Goal: Transaction & Acquisition: Book appointment/travel/reservation

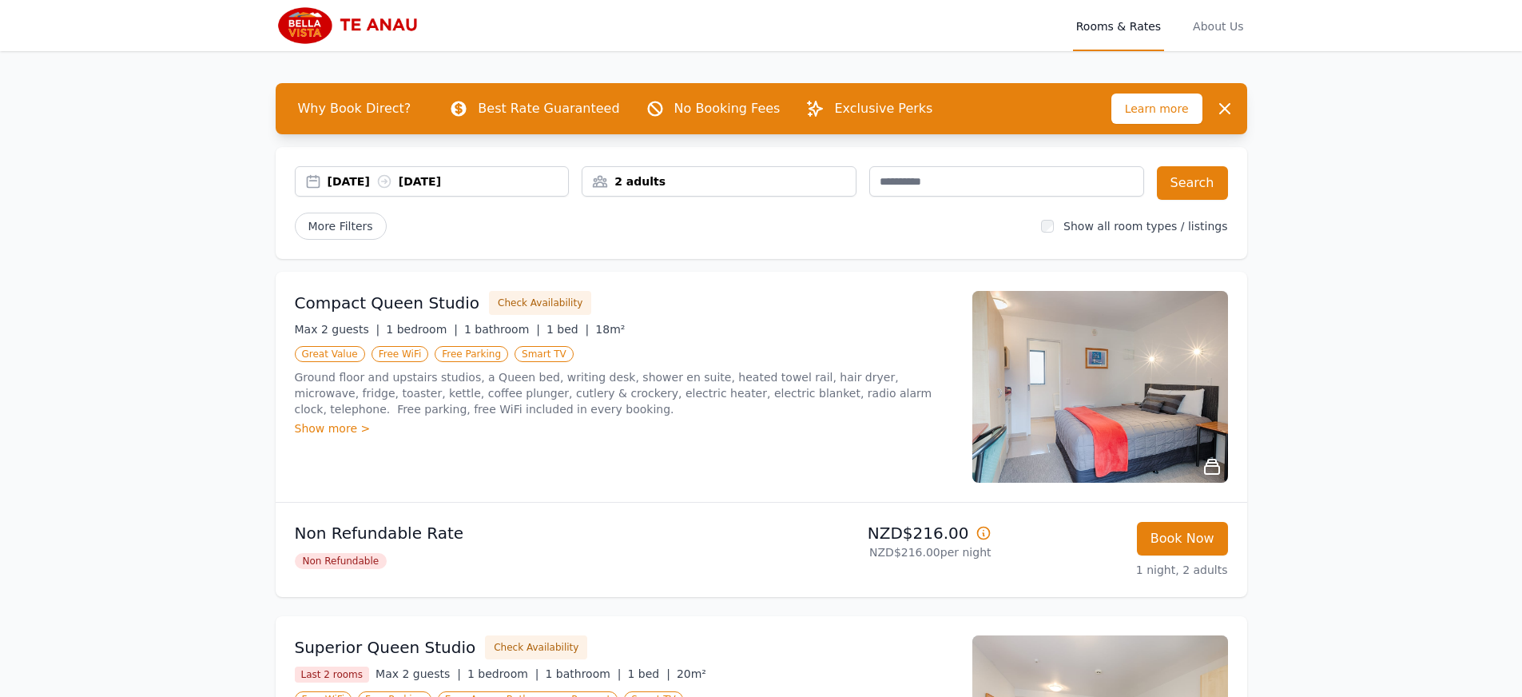
click at [362, 181] on div "[DATE] [DATE]" at bounding box center [448, 181] width 241 height 16
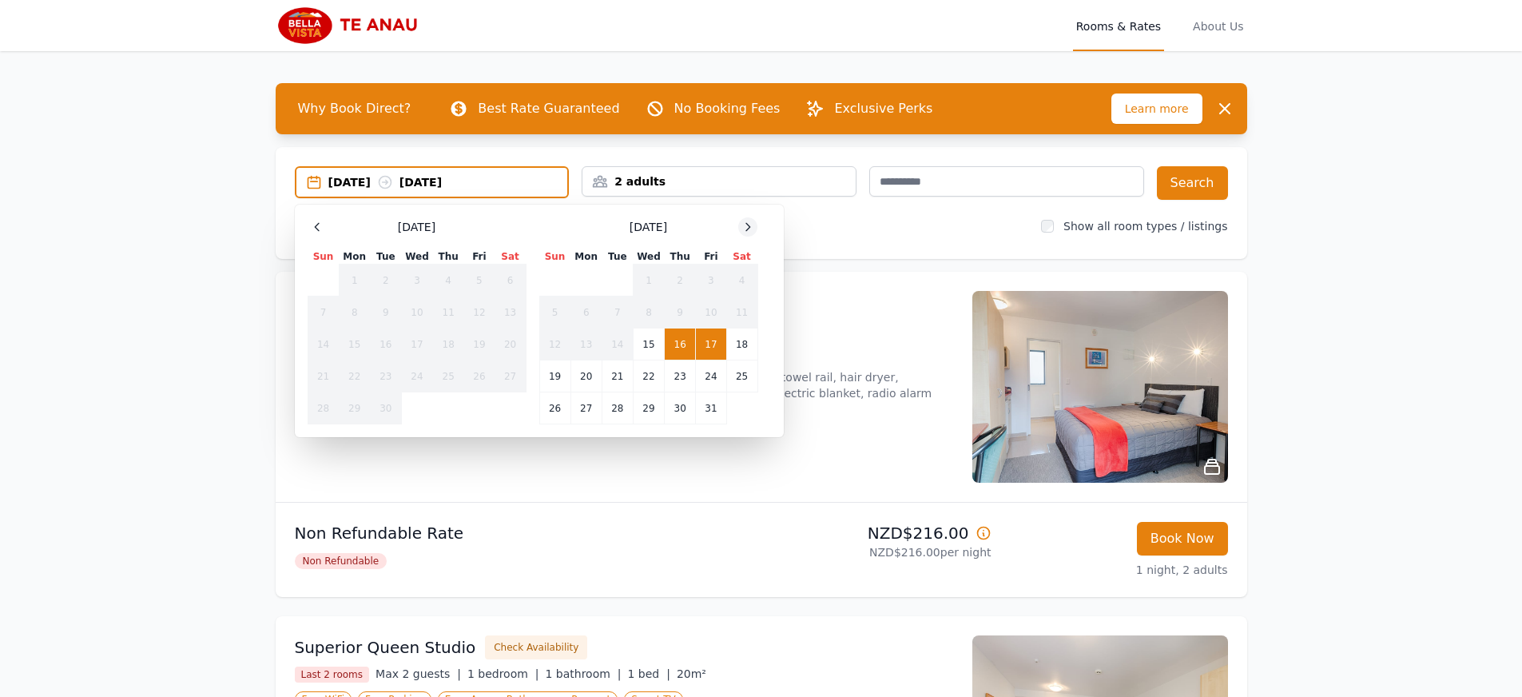
click at [750, 225] on icon at bounding box center [748, 226] width 4 height 7
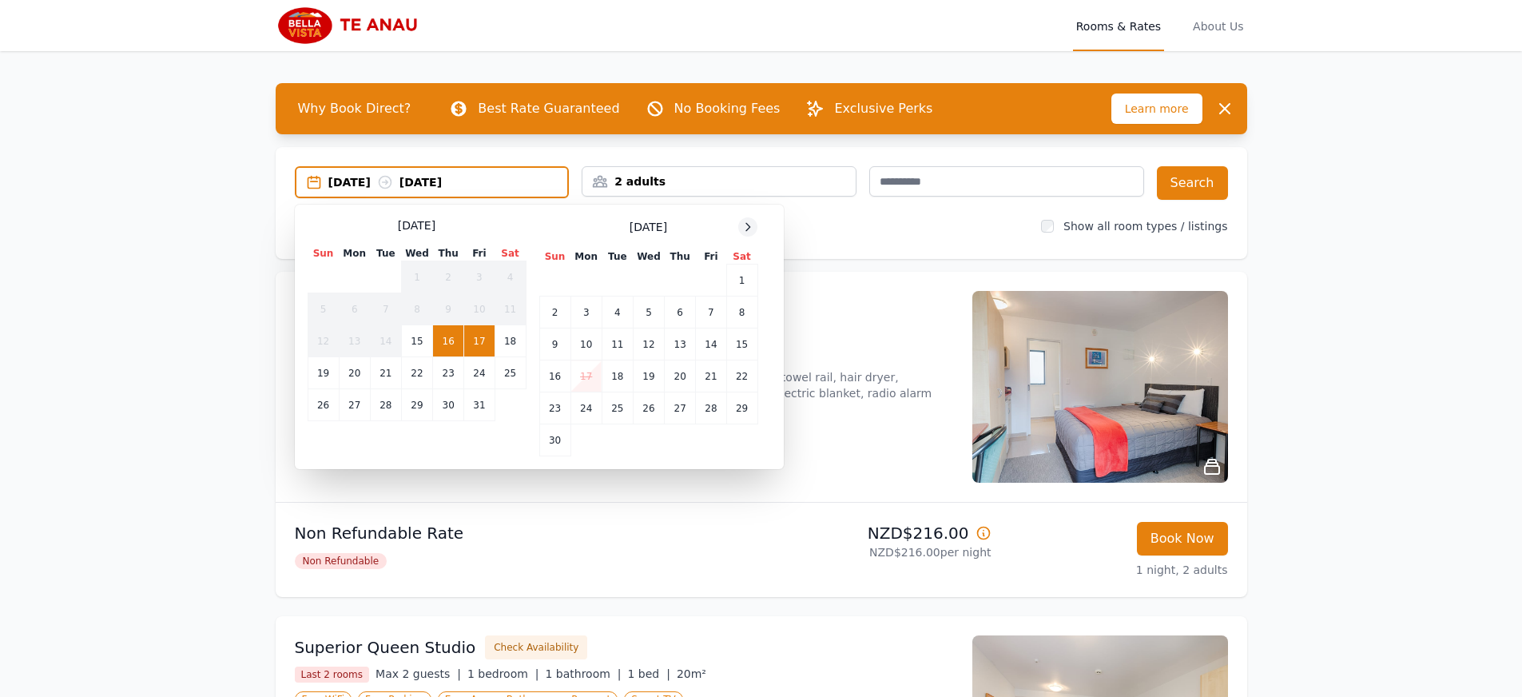
click at [750, 225] on icon at bounding box center [748, 226] width 4 height 7
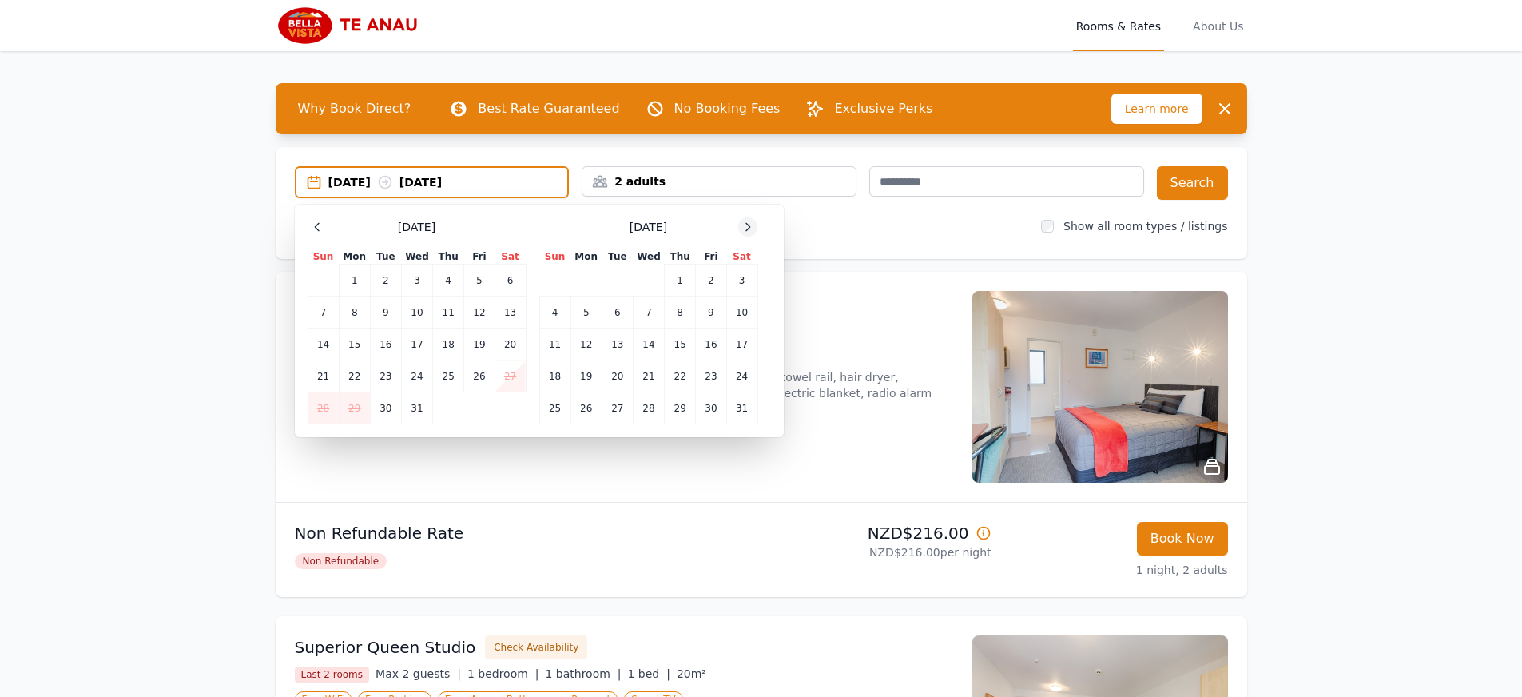
click at [750, 225] on icon at bounding box center [748, 226] width 4 height 7
click at [553, 308] on td "8" at bounding box center [554, 312] width 31 height 32
click at [622, 314] on td "10" at bounding box center [617, 312] width 31 height 32
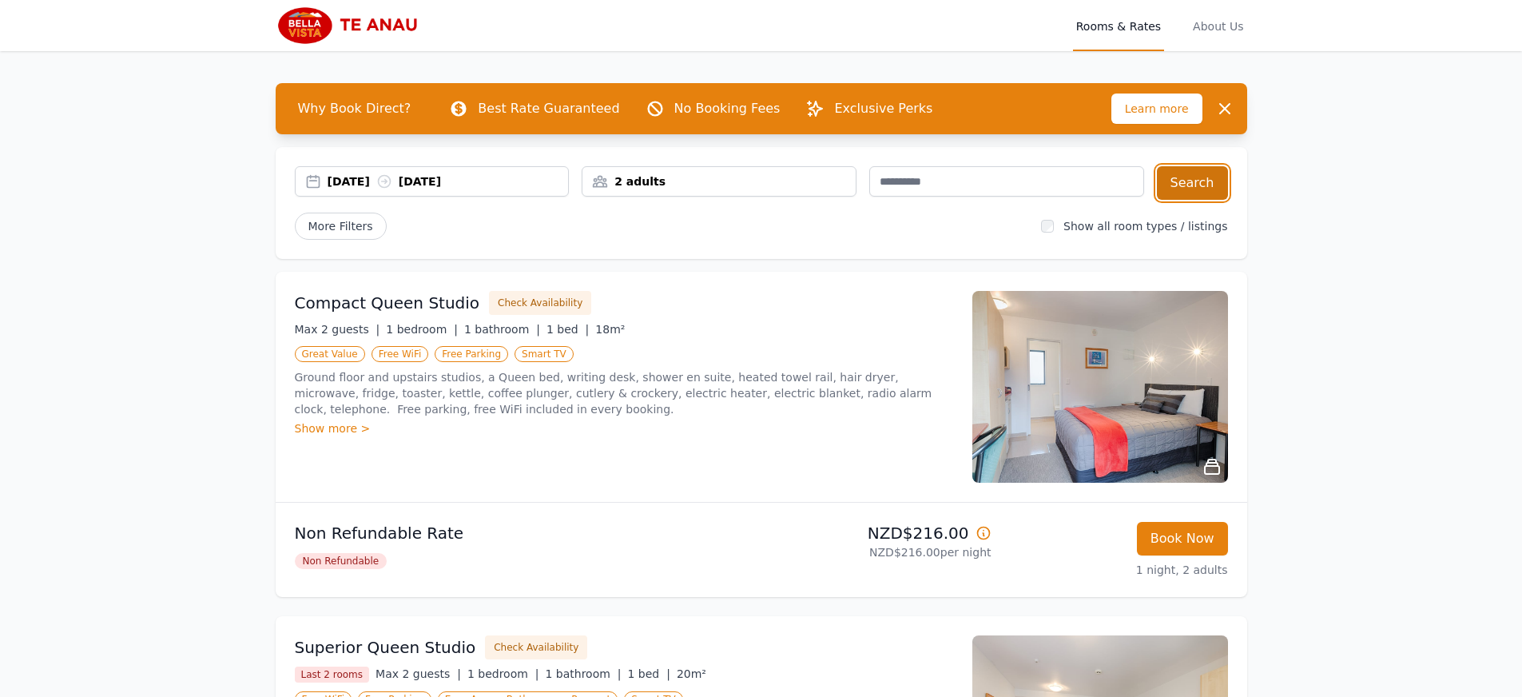
click at [1203, 181] on button "Search" at bounding box center [1192, 183] width 71 height 34
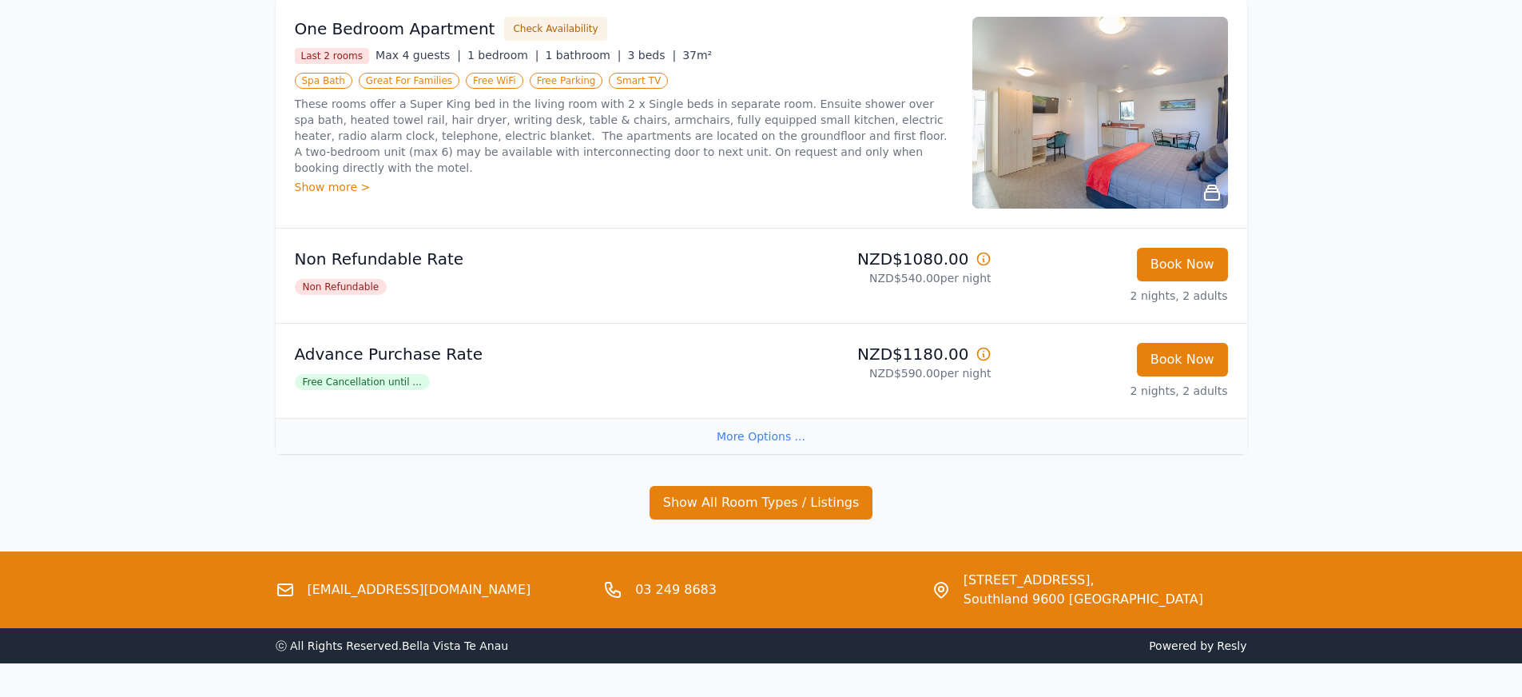
scroll to position [317, 0]
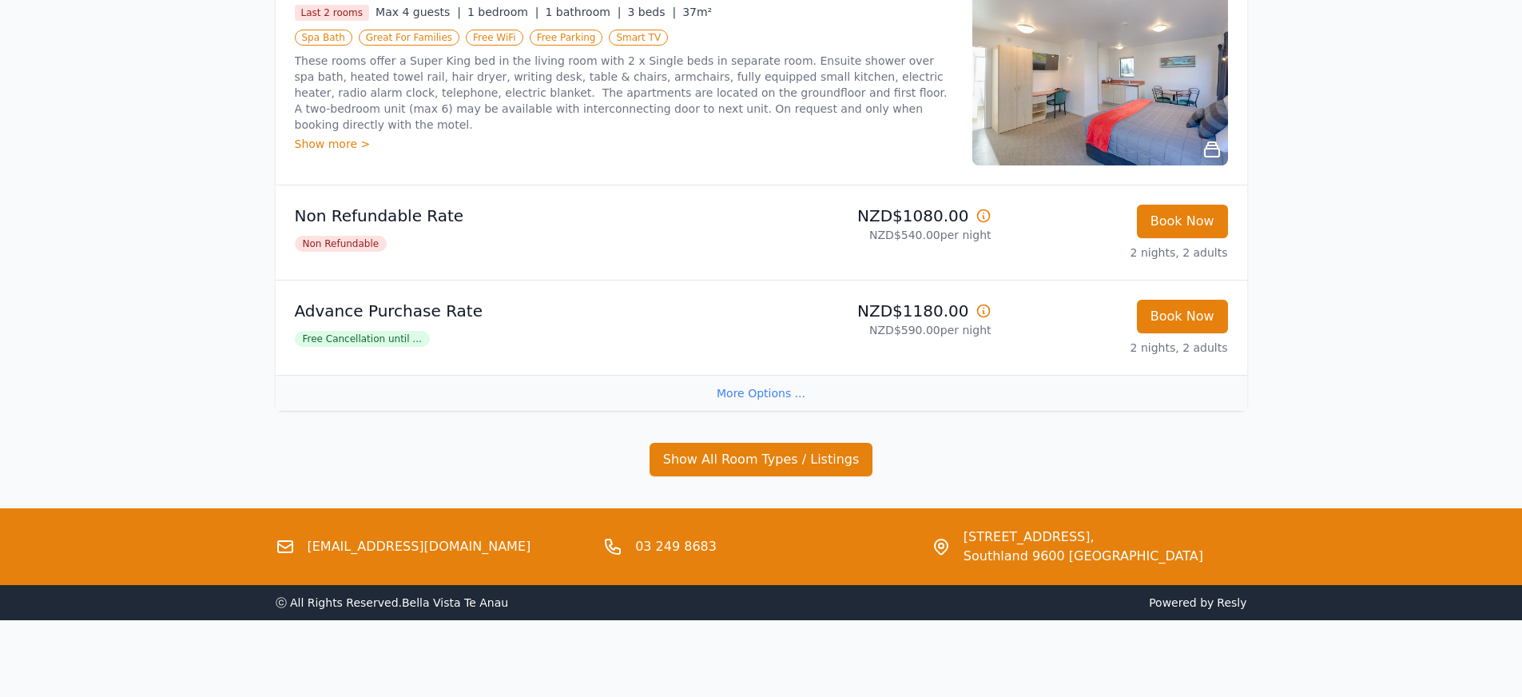
click at [772, 392] on div "More Options ..." at bounding box center [762, 393] width 972 height 36
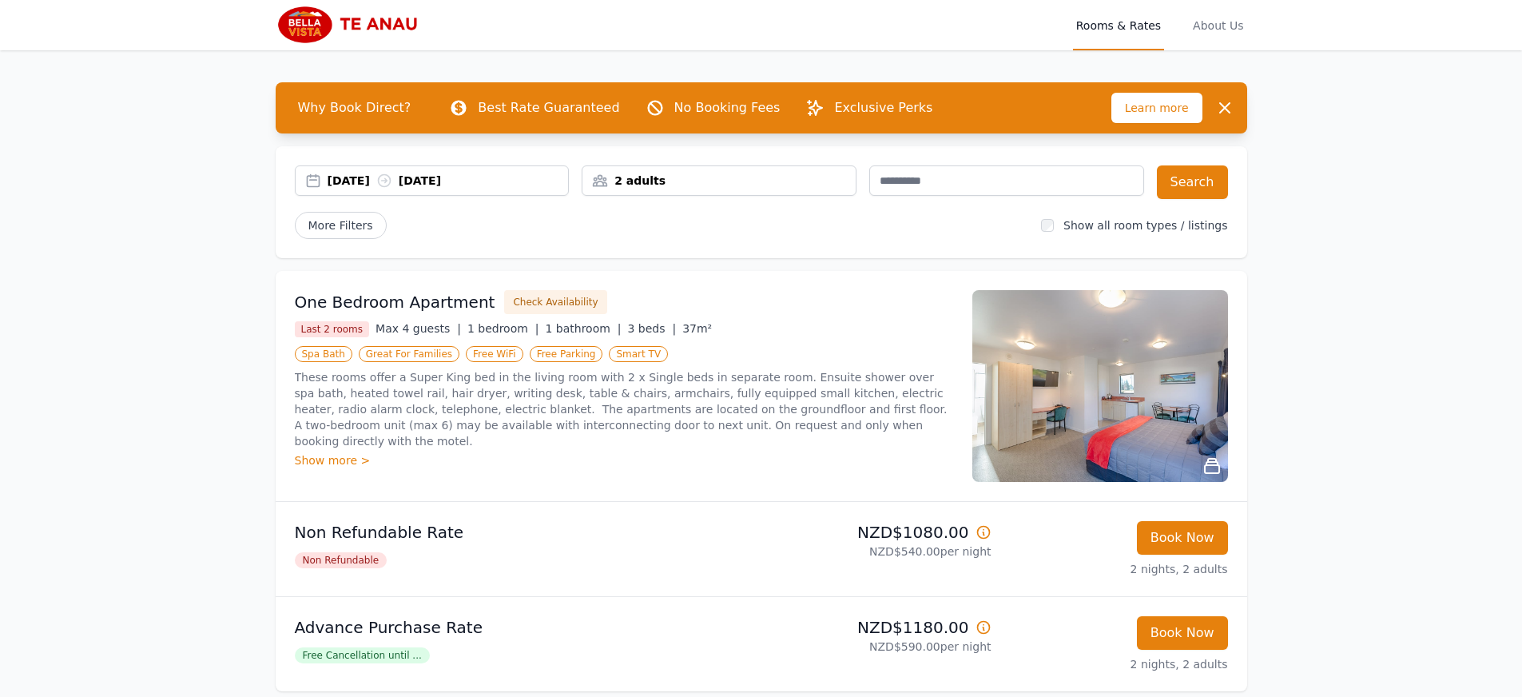
scroll to position [0, 0]
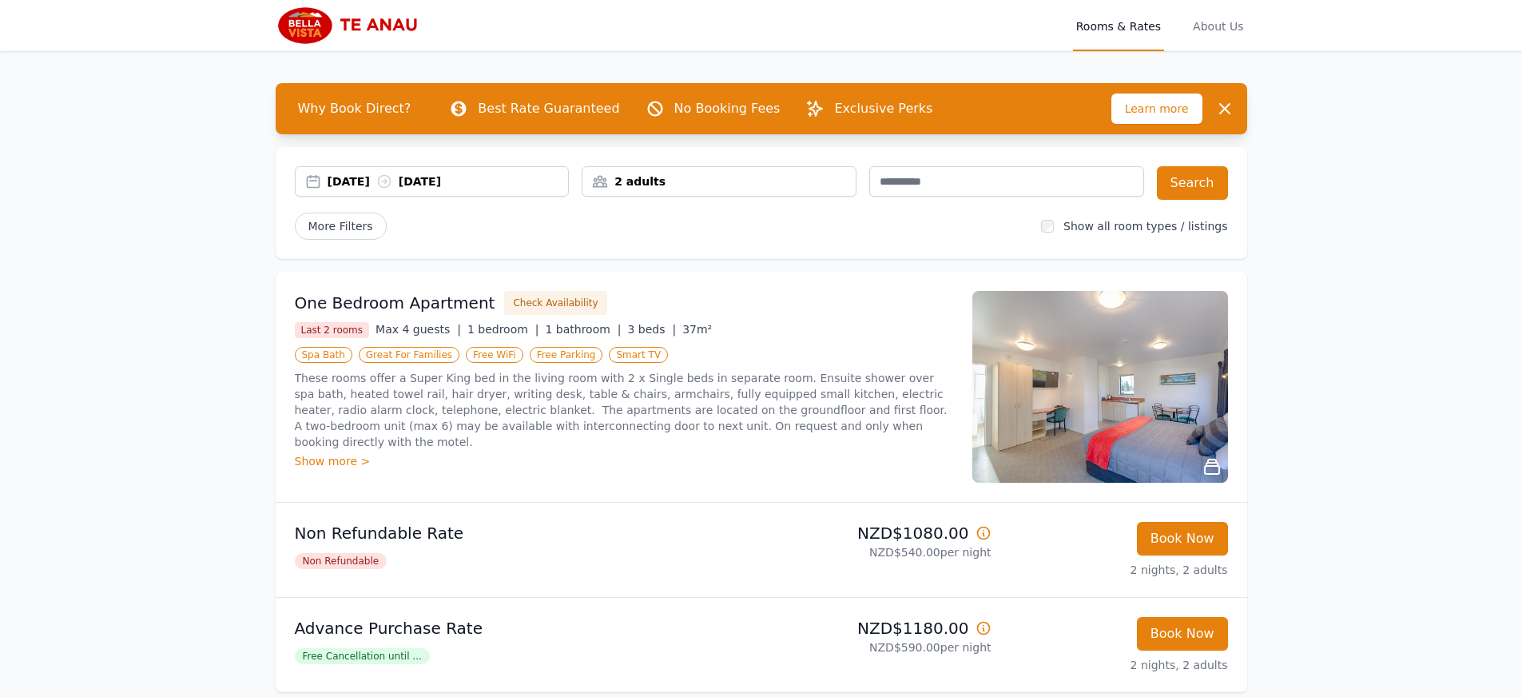
click at [1173, 412] on img at bounding box center [1101, 387] width 256 height 192
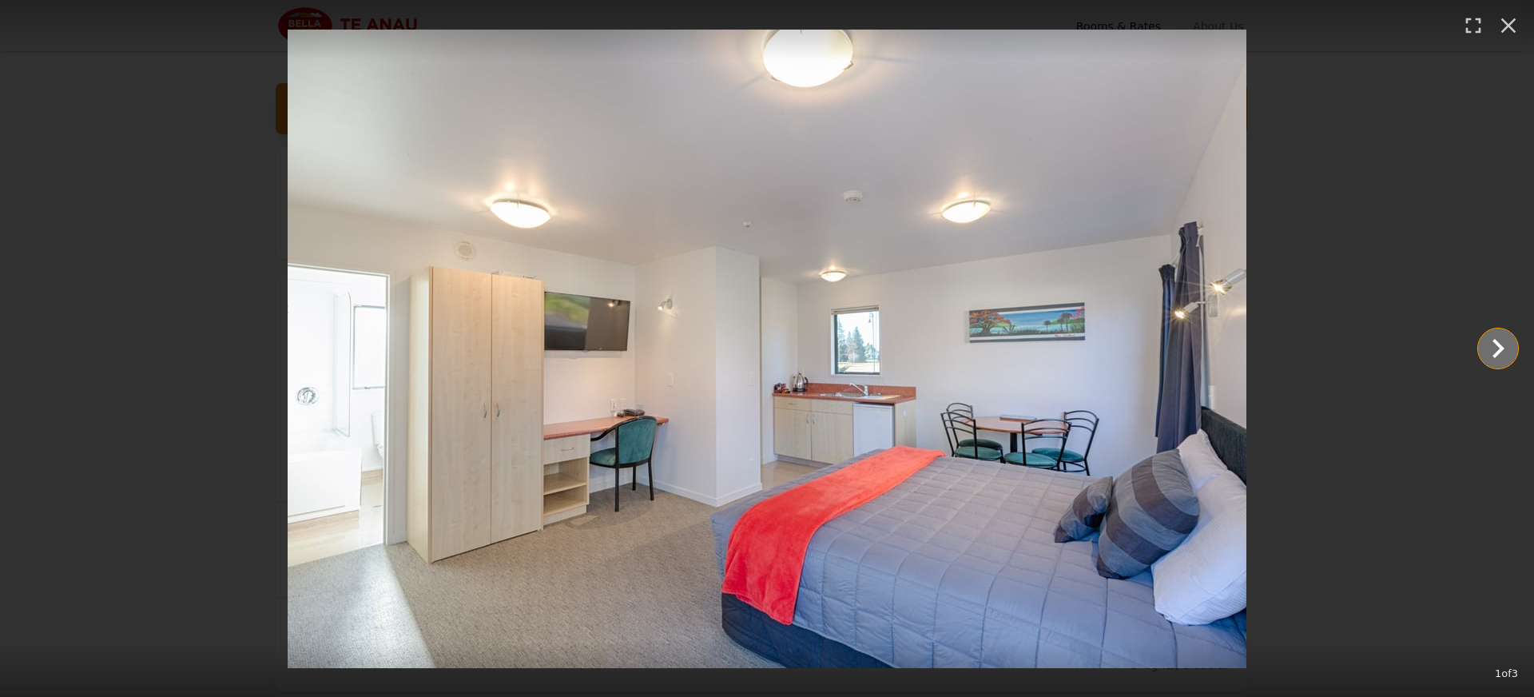
click at [1488, 342] on icon "Show slide 2 of 3" at bounding box center [1498, 348] width 38 height 38
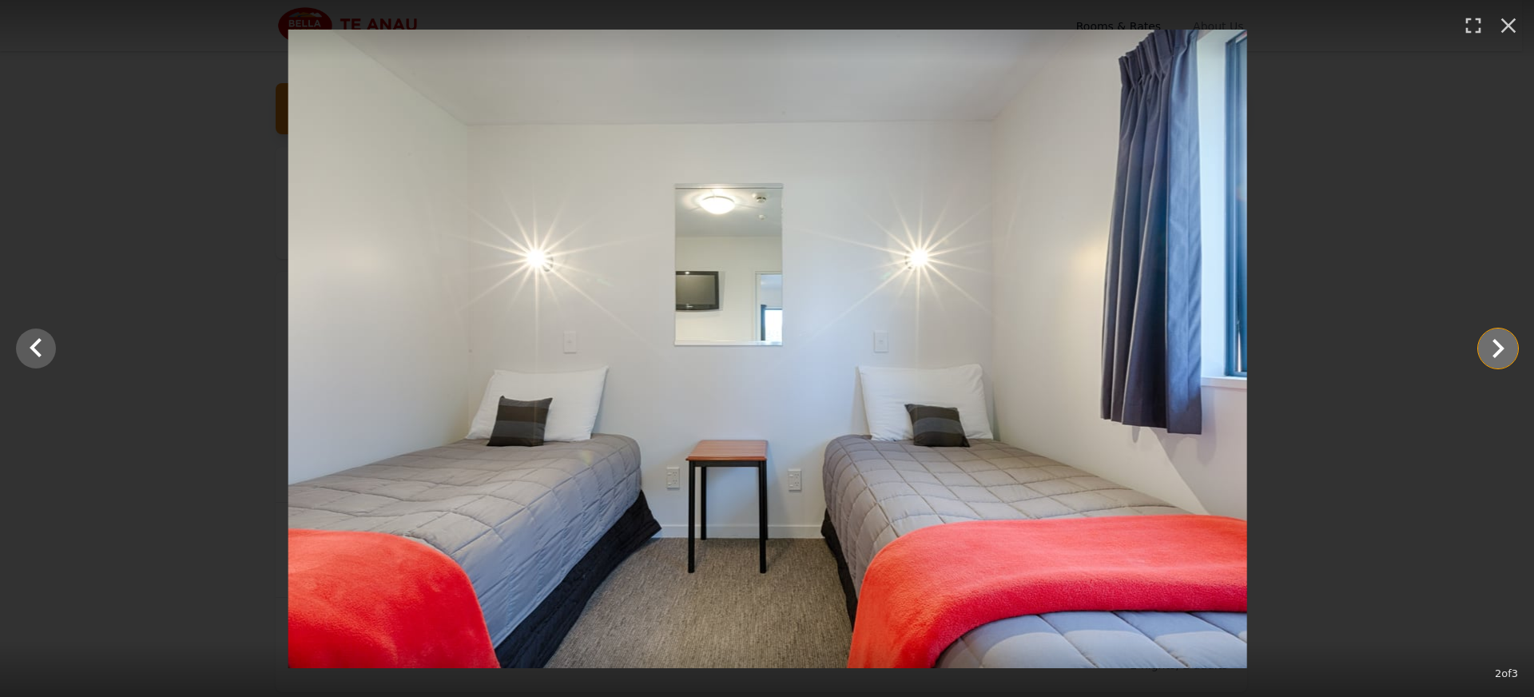
click at [1488, 342] on icon "Show slide 3 of 3" at bounding box center [1498, 348] width 38 height 38
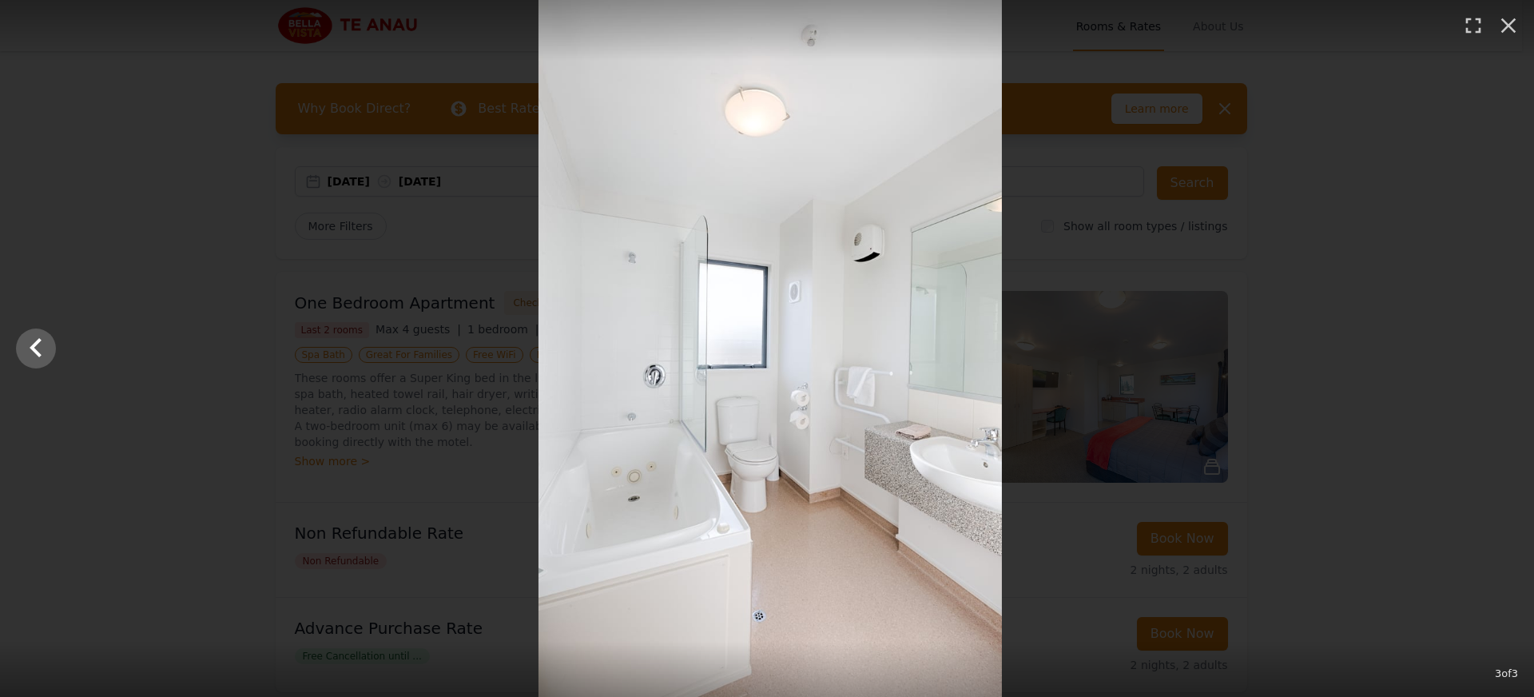
click at [1488, 342] on div at bounding box center [770, 348] width 1534 height 697
